Goal: Navigation & Orientation: Find specific page/section

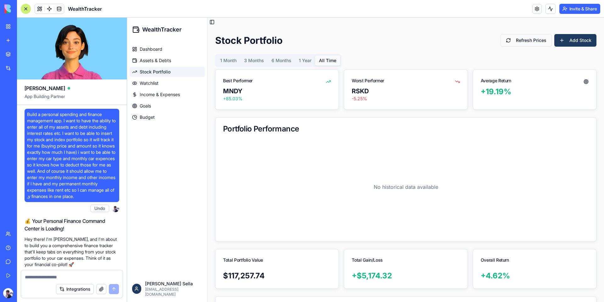
scroll to position [8301, 0]
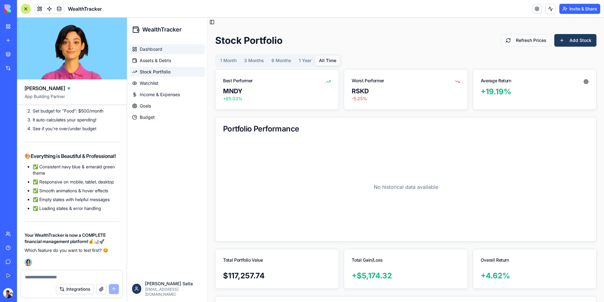
click at [161, 51] on span "Dashboard" at bounding box center [151, 49] width 23 height 6
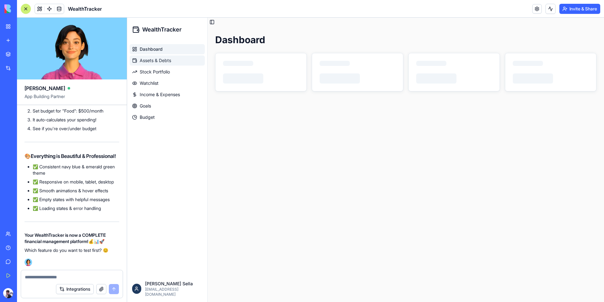
click at [157, 61] on span "Assets & Debts" at bounding box center [155, 60] width 31 height 6
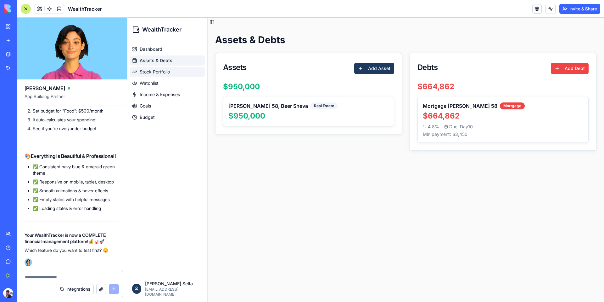
click at [142, 71] on span "Stock Portfolio" at bounding box center [155, 72] width 30 height 6
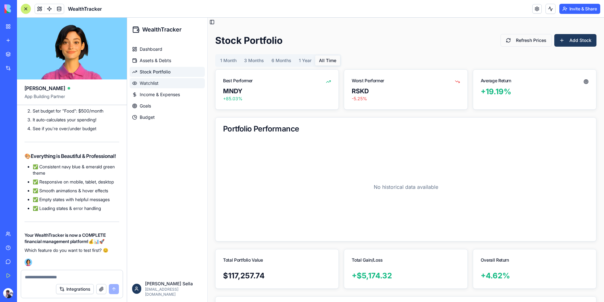
click at [142, 81] on span "Watchlist" at bounding box center [149, 83] width 19 height 6
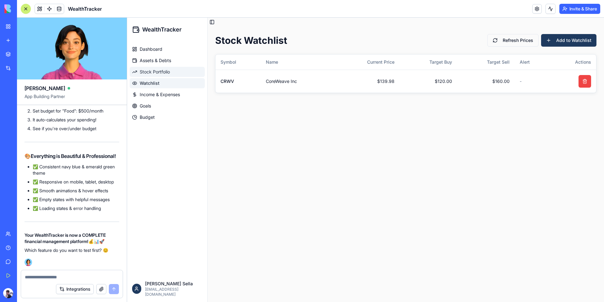
click at [160, 71] on span "Stock Portfolio" at bounding box center [155, 72] width 30 height 6
